Goal: Task Accomplishment & Management: Manage account settings

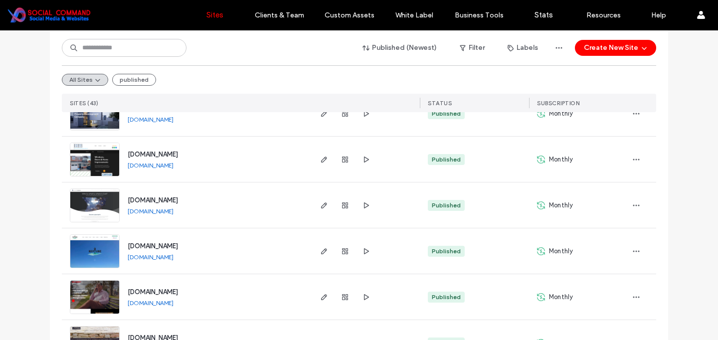
scroll to position [227, 0]
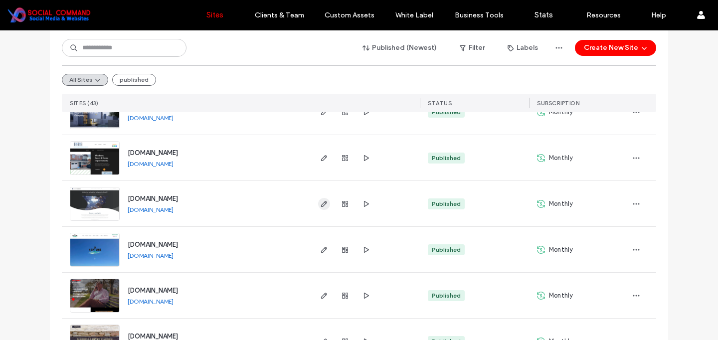
click at [320, 203] on icon "button" at bounding box center [324, 204] width 8 height 8
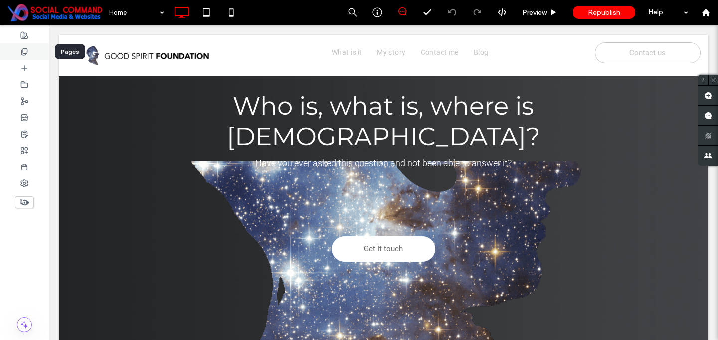
click at [25, 52] on icon at bounding box center [24, 52] width 8 height 8
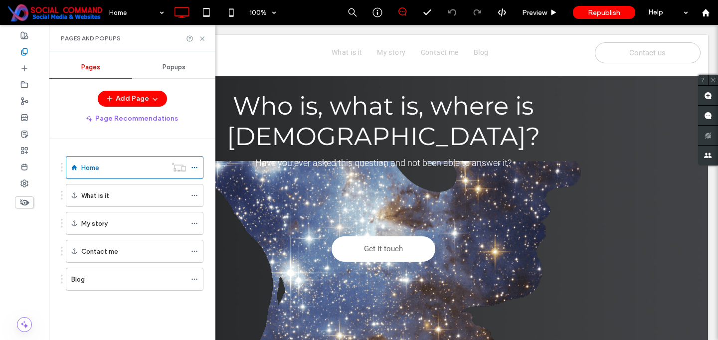
click at [169, 67] on span "Popups" at bounding box center [173, 67] width 23 height 8
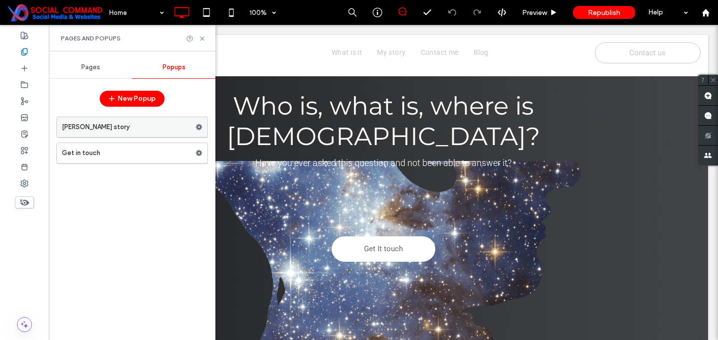
click at [200, 126] on use at bounding box center [199, 127] width 6 height 6
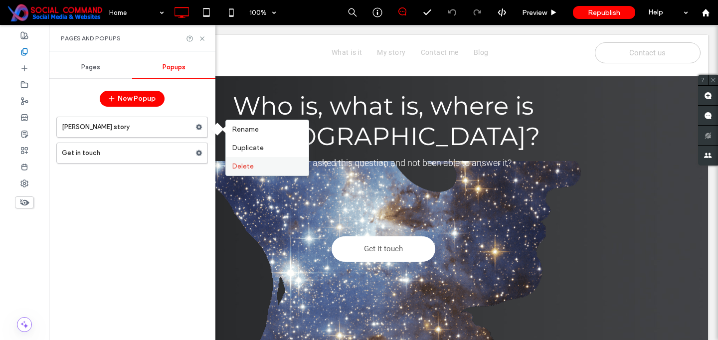
click at [237, 164] on span "Delete" at bounding box center [243, 166] width 22 height 8
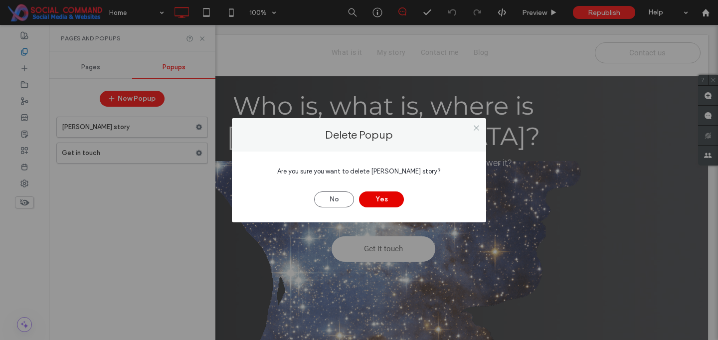
drag, startPoint x: 380, startPoint y: 199, endPoint x: 367, endPoint y: 195, distance: 13.6
click at [380, 199] on button "Yes" at bounding box center [381, 199] width 45 height 16
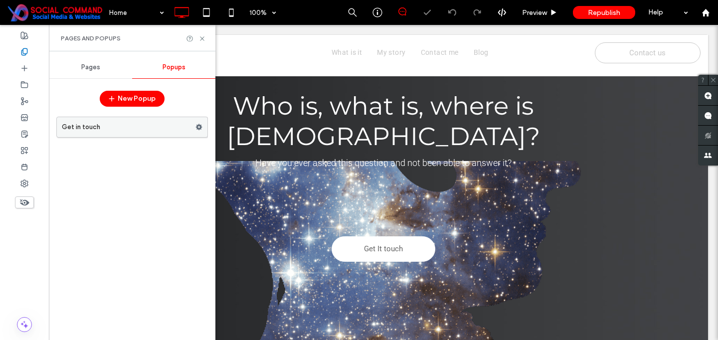
click at [198, 127] on use at bounding box center [199, 127] width 6 height 6
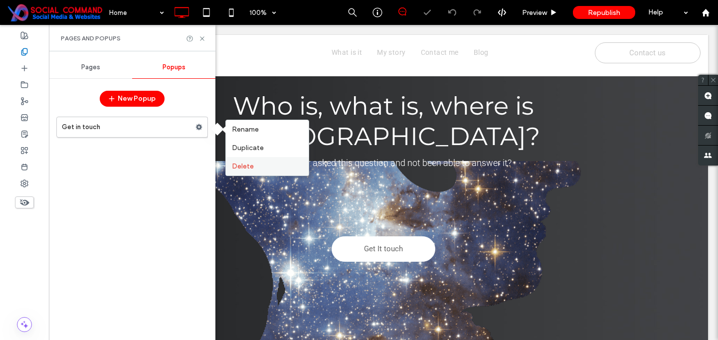
click at [245, 166] on span "Delete" at bounding box center [243, 166] width 22 height 8
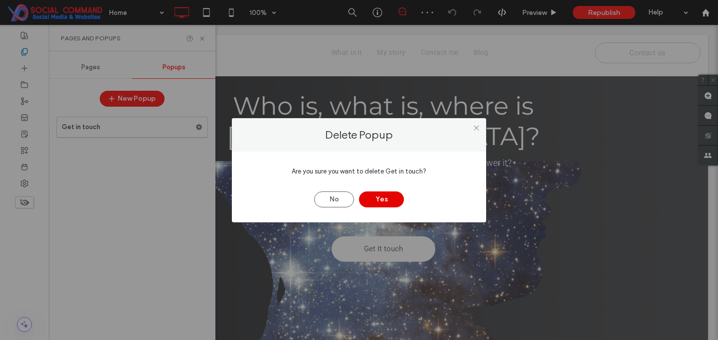
click at [380, 200] on button "Yes" at bounding box center [381, 199] width 45 height 16
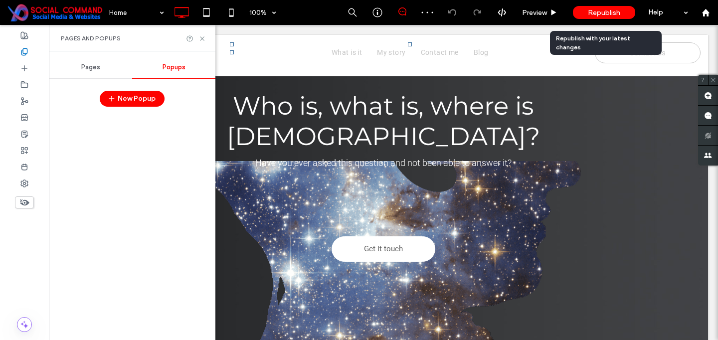
click at [596, 10] on span "Republish" at bounding box center [604, 12] width 32 height 8
